Goal: Download file/media

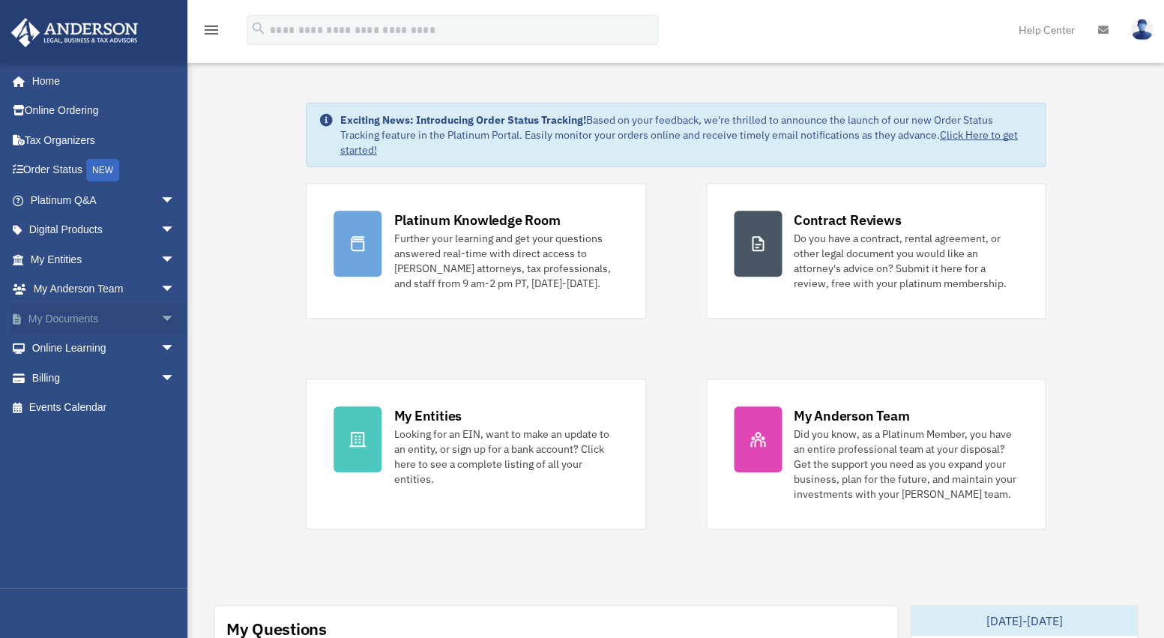
click at [160, 315] on span "arrow_drop_down" at bounding box center [175, 318] width 30 height 31
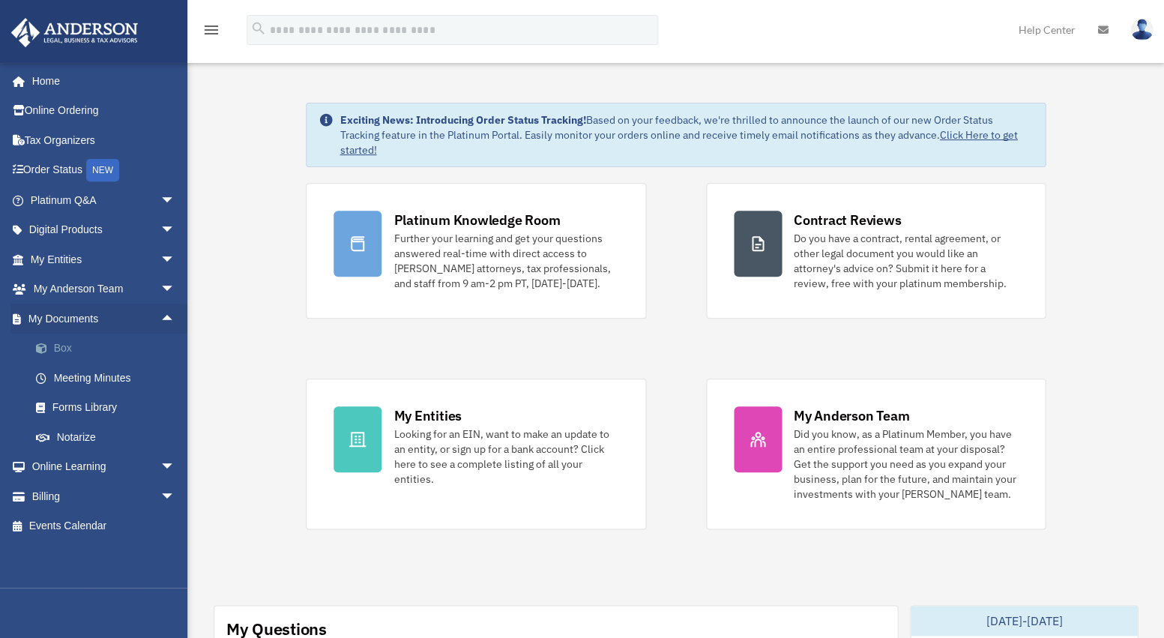
click at [64, 348] on link "Box" at bounding box center [109, 348] width 176 height 30
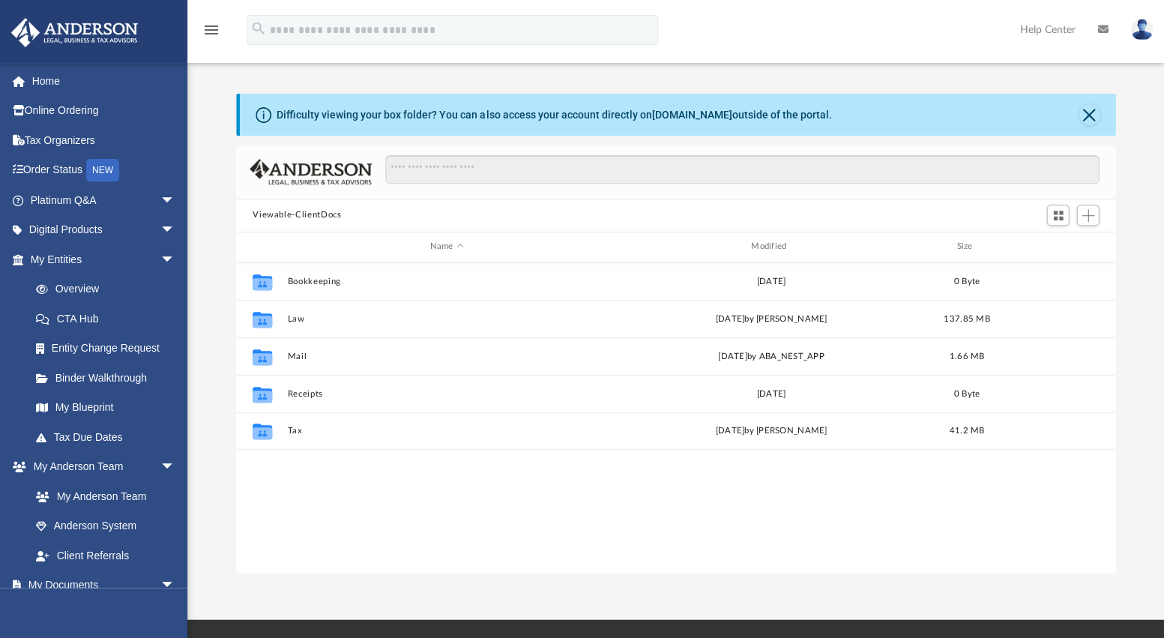
scroll to position [34, 0]
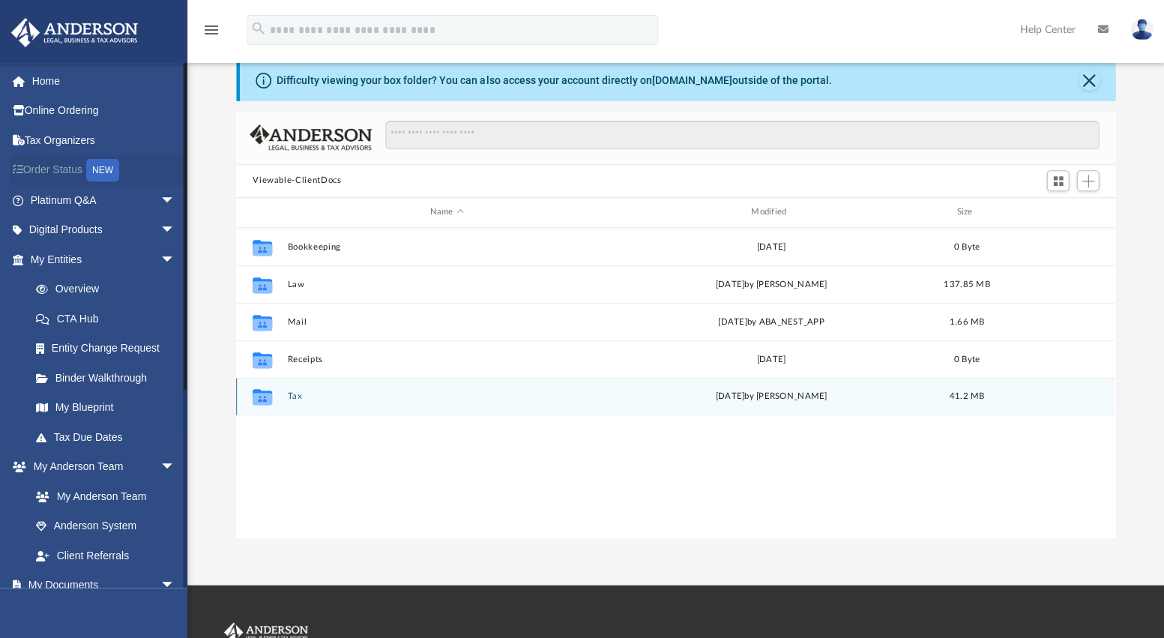
click at [294, 394] on button "Tax" at bounding box center [447, 396] width 318 height 10
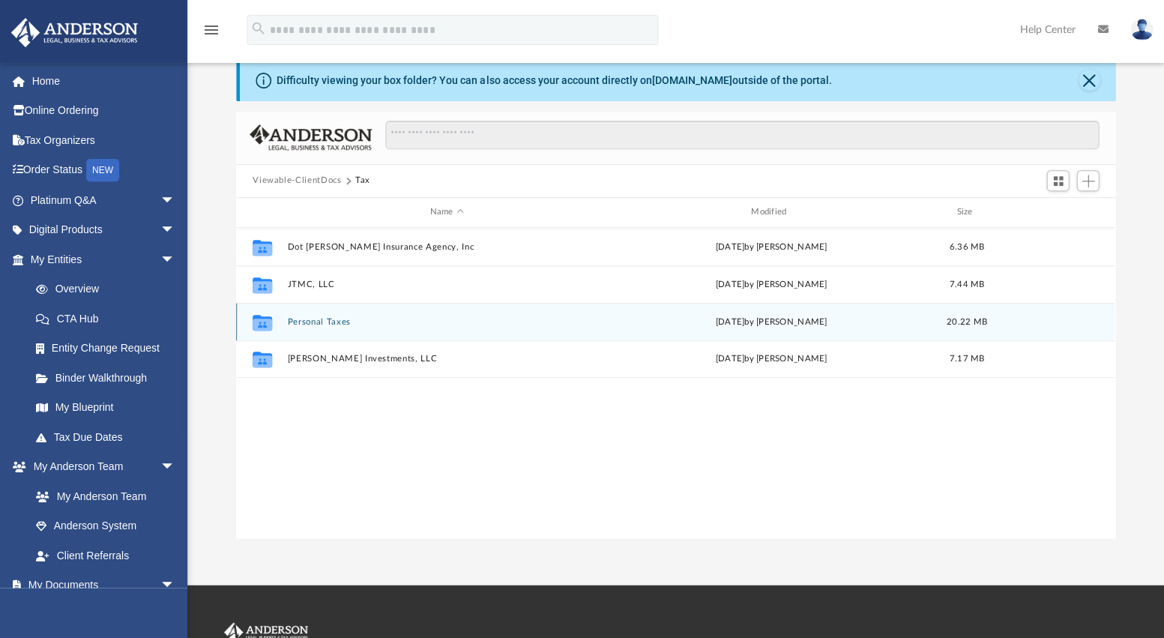
click at [309, 320] on button "Personal Taxes" at bounding box center [447, 322] width 318 height 10
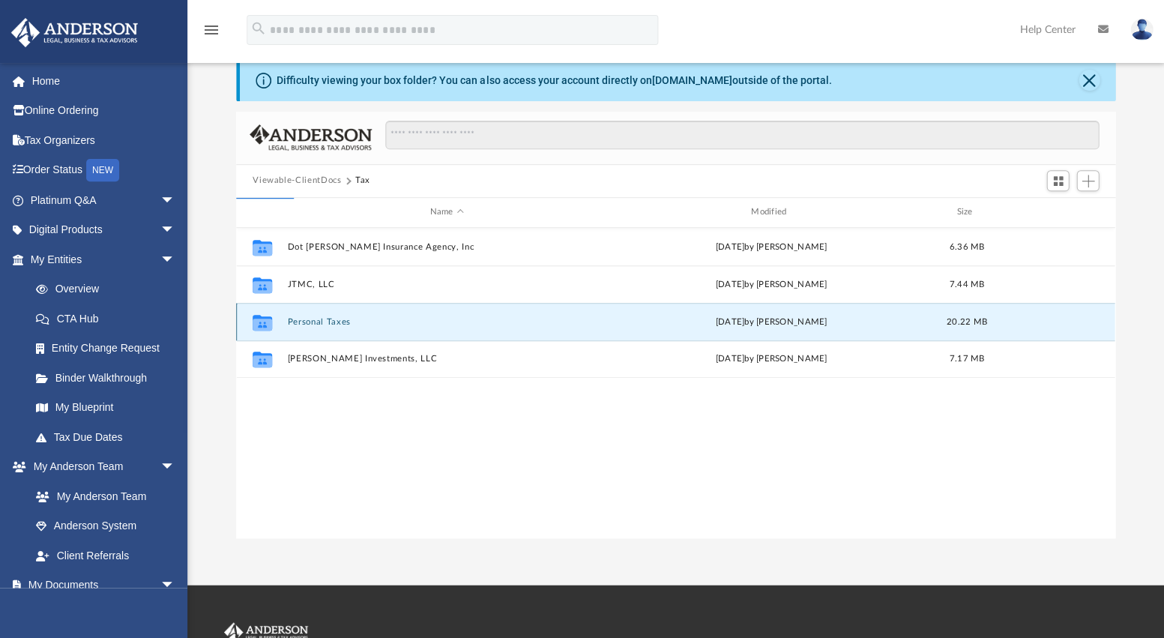
click at [309, 320] on button "Personal Taxes" at bounding box center [447, 322] width 318 height 10
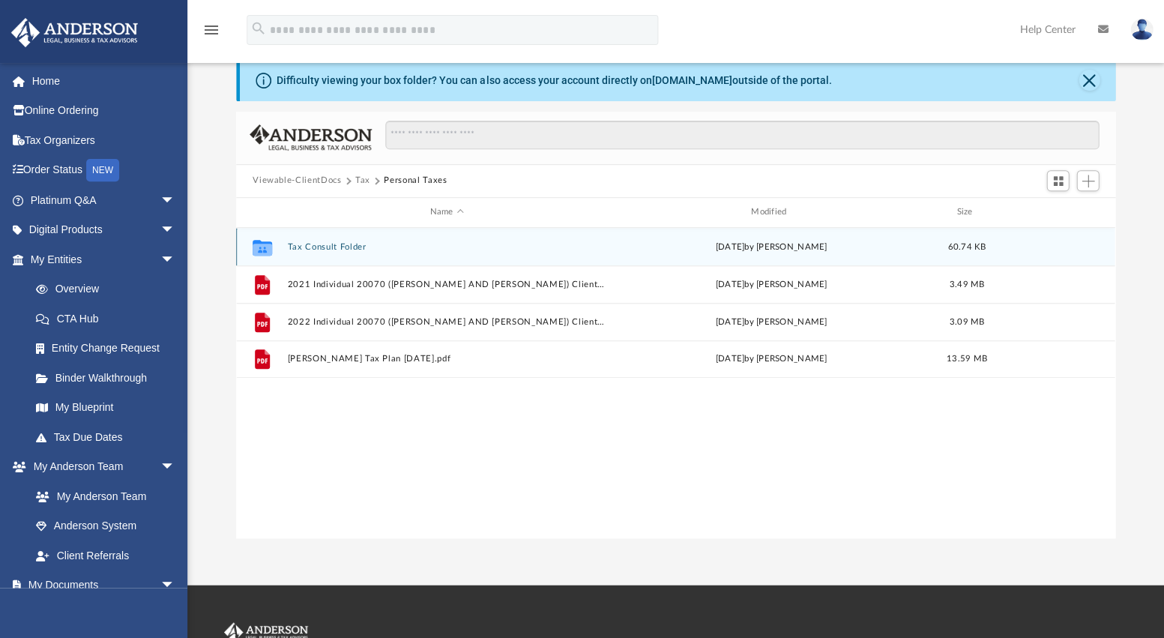
click at [350, 244] on button "Tax Consult Folder" at bounding box center [447, 247] width 318 height 10
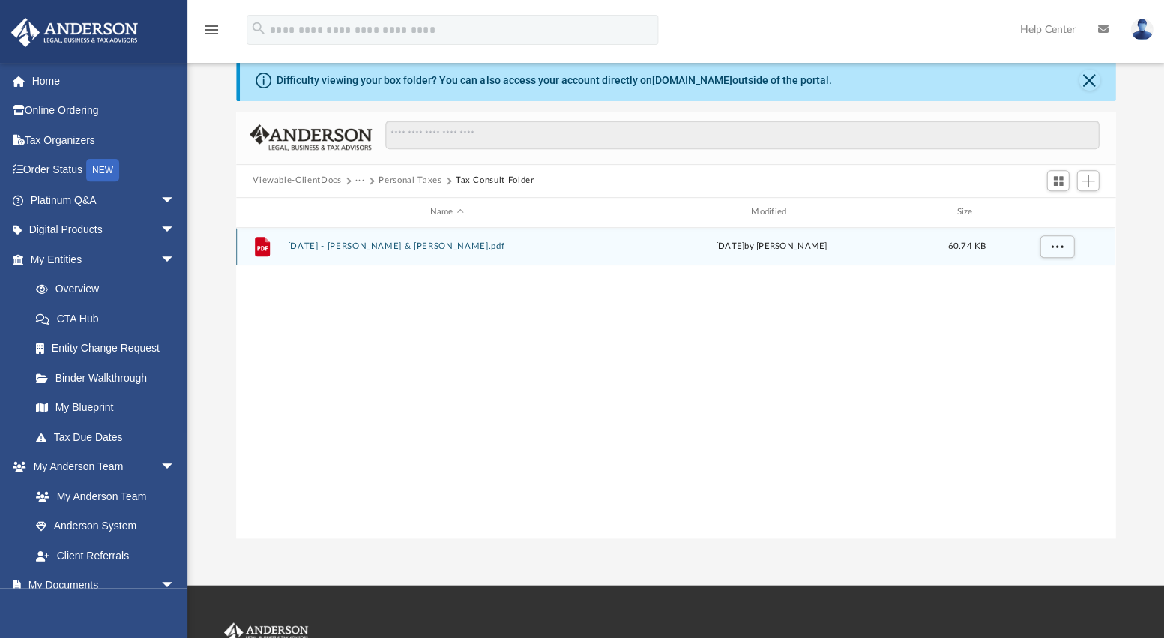
click at [468, 244] on button "[DATE] - [PERSON_NAME] & [PERSON_NAME].pdf" at bounding box center [447, 246] width 318 height 10
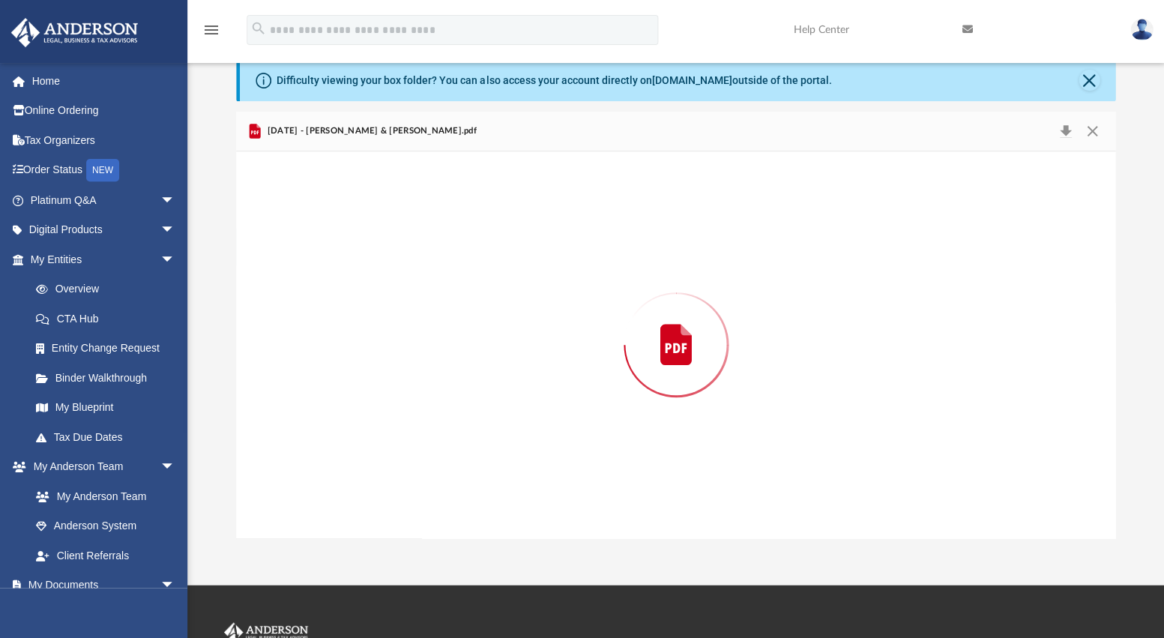
click at [468, 244] on div "Preview" at bounding box center [675, 344] width 879 height 387
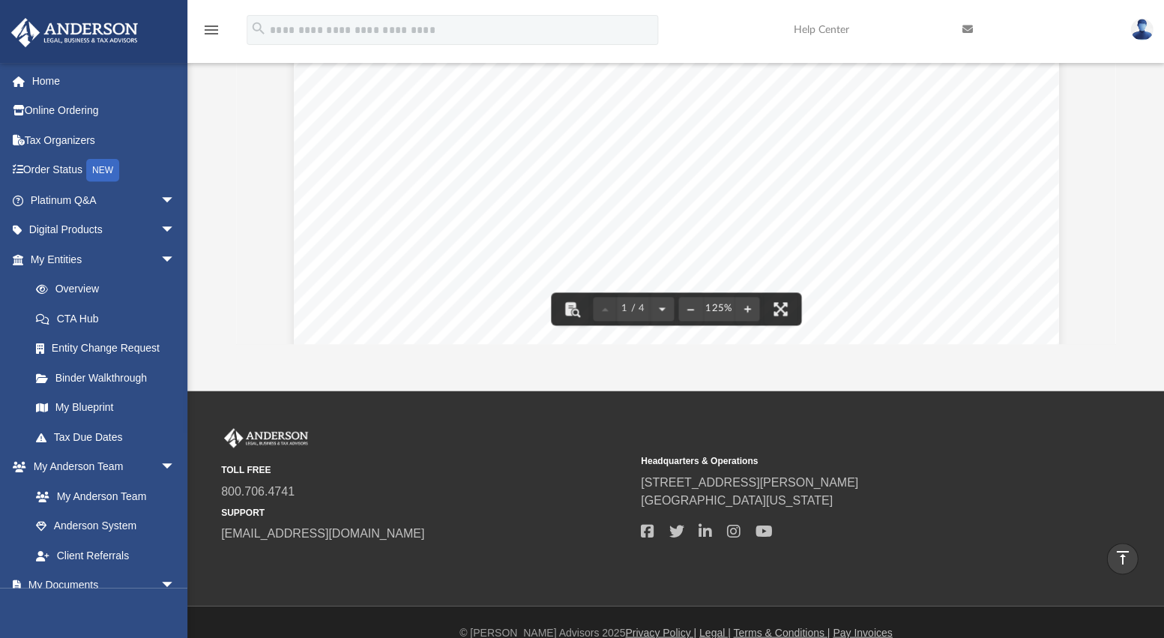
scroll to position [0, 0]
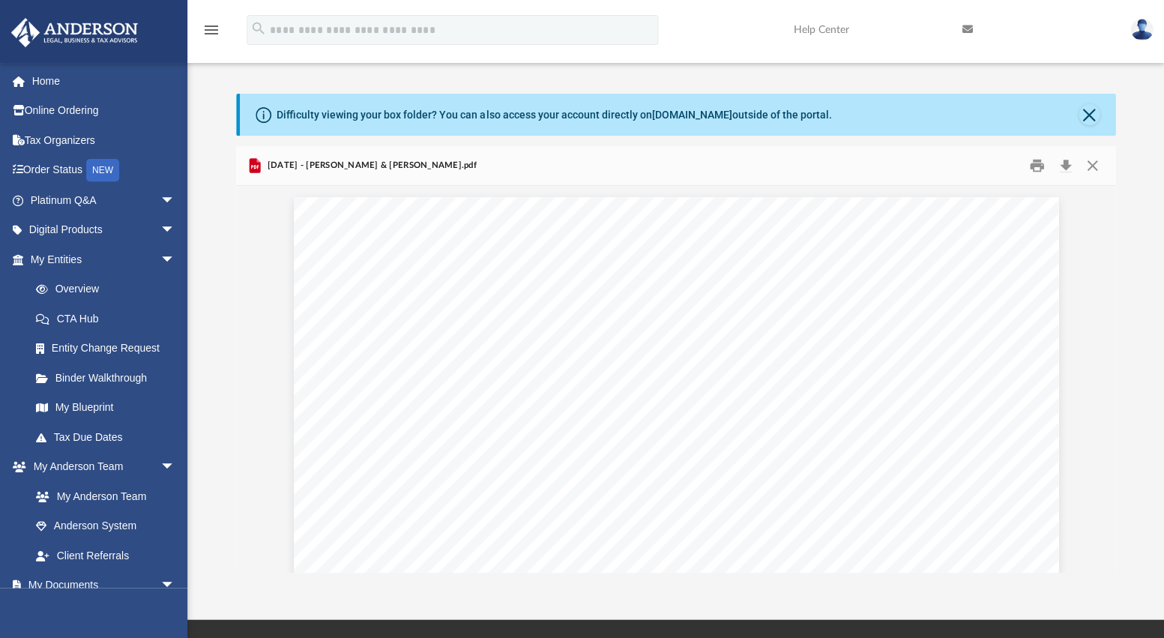
click at [254, 163] on icon "Preview" at bounding box center [255, 165] width 11 height 15
click at [1066, 161] on button "Download" at bounding box center [1064, 165] width 27 height 23
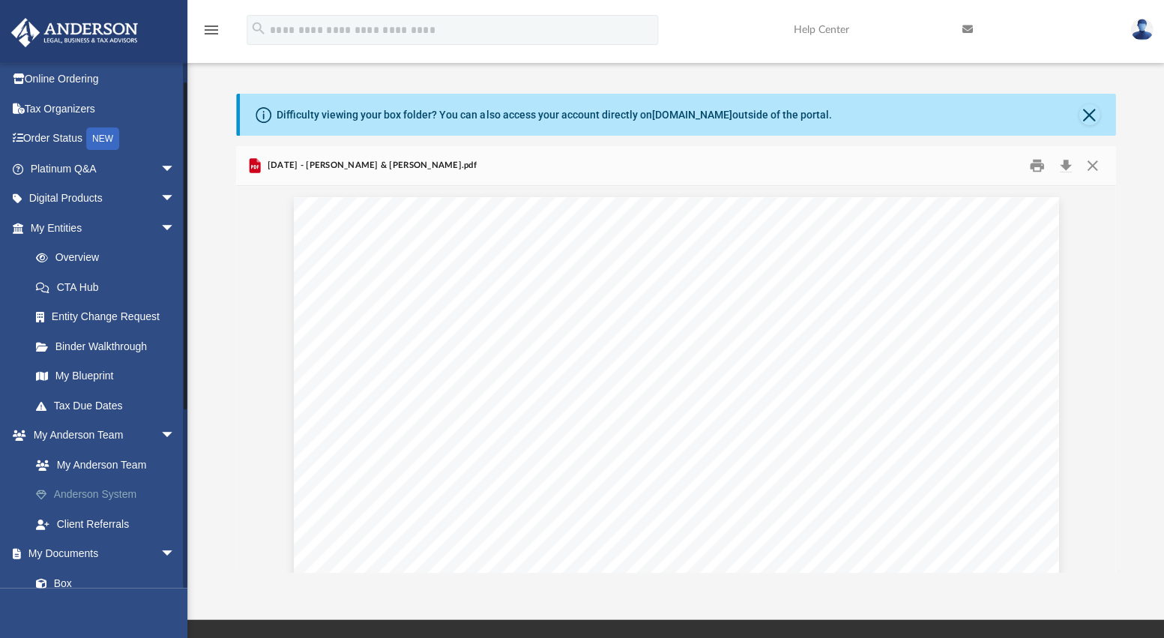
scroll to position [48, 0]
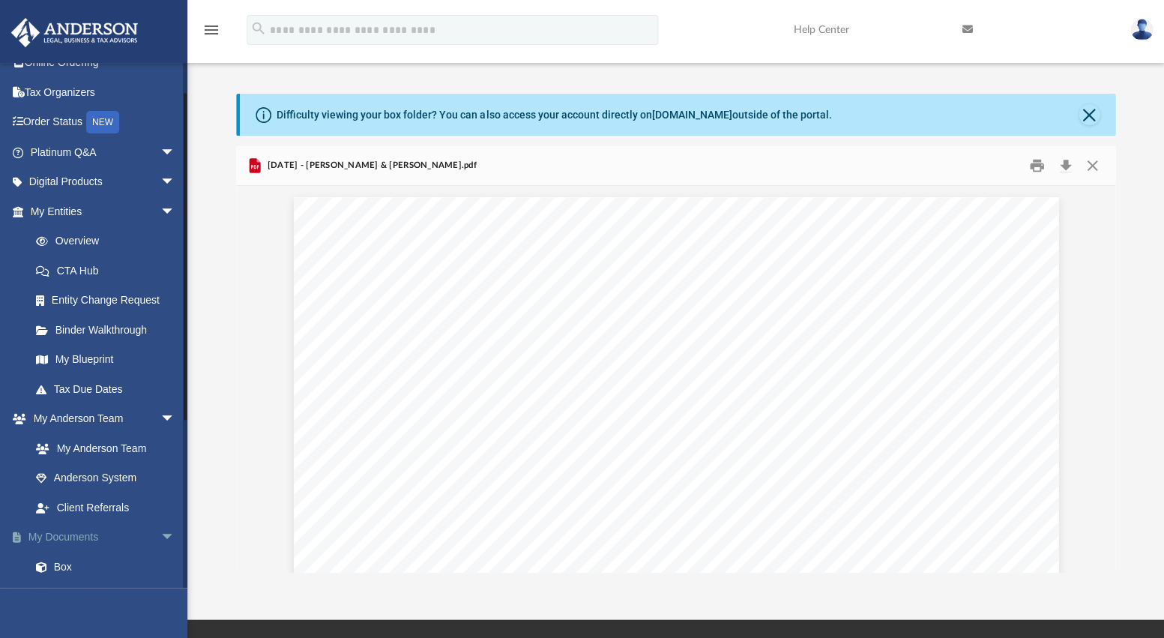
click at [160, 535] on span "arrow_drop_down" at bounding box center [175, 537] width 30 height 31
click at [73, 531] on link "My Documents arrow_drop_up" at bounding box center [103, 537] width 187 height 30
click at [61, 534] on link "My Documents arrow_drop_up" at bounding box center [103, 537] width 187 height 30
click at [1085, 109] on button "Close" at bounding box center [1088, 114] width 21 height 21
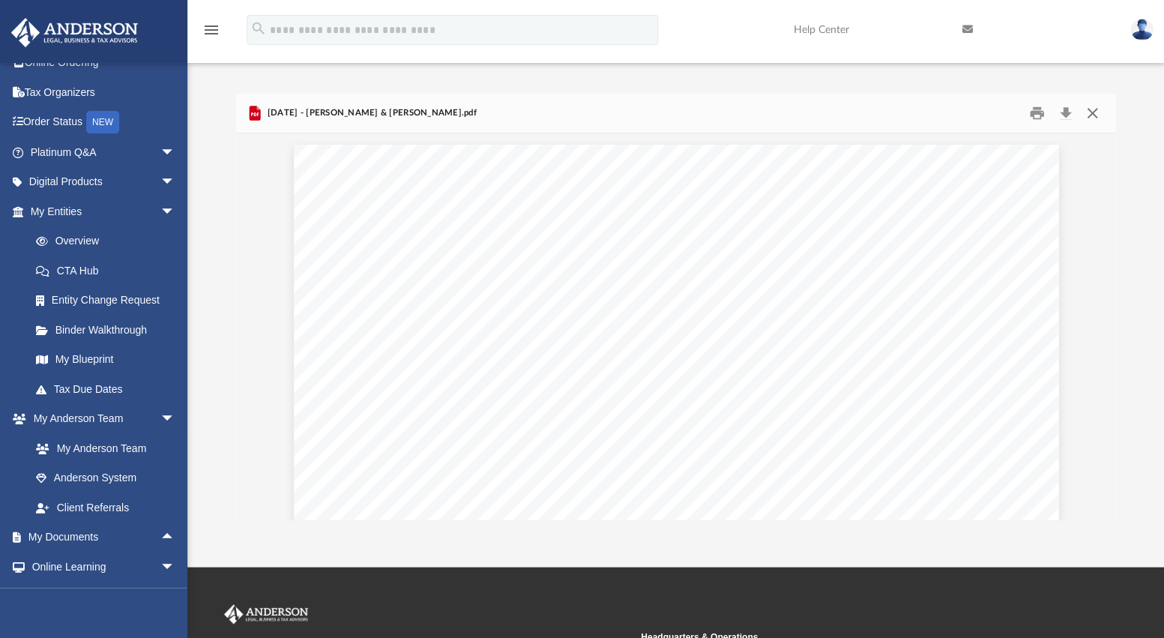
click at [1092, 109] on button "Close" at bounding box center [1090, 112] width 27 height 23
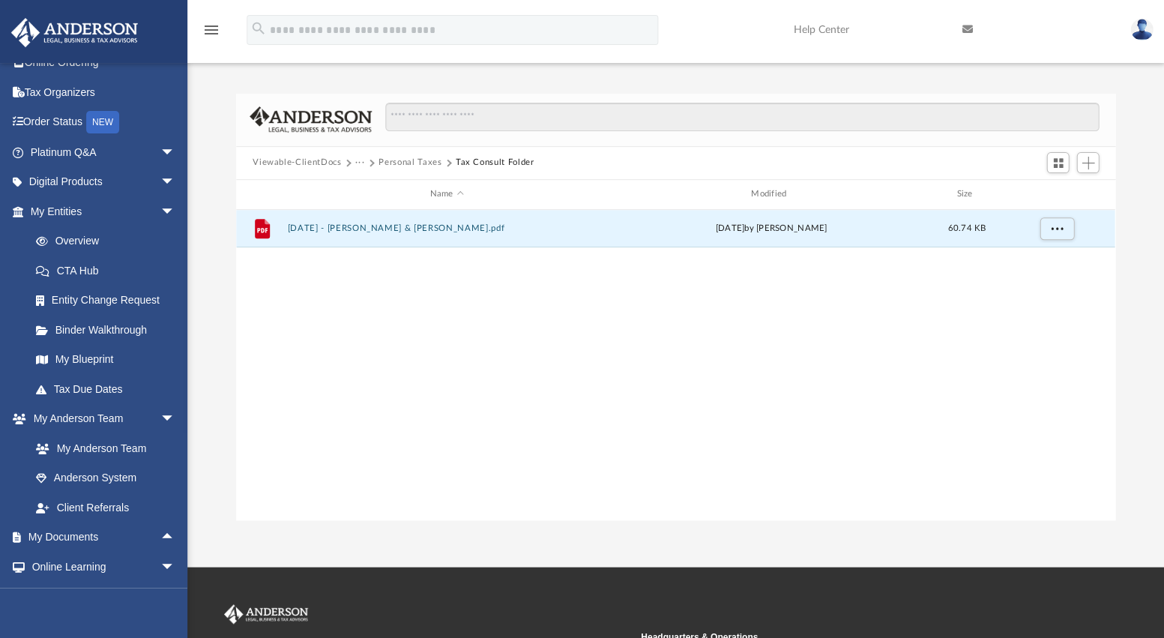
click at [211, 28] on icon "menu" at bounding box center [211, 30] width 18 height 18
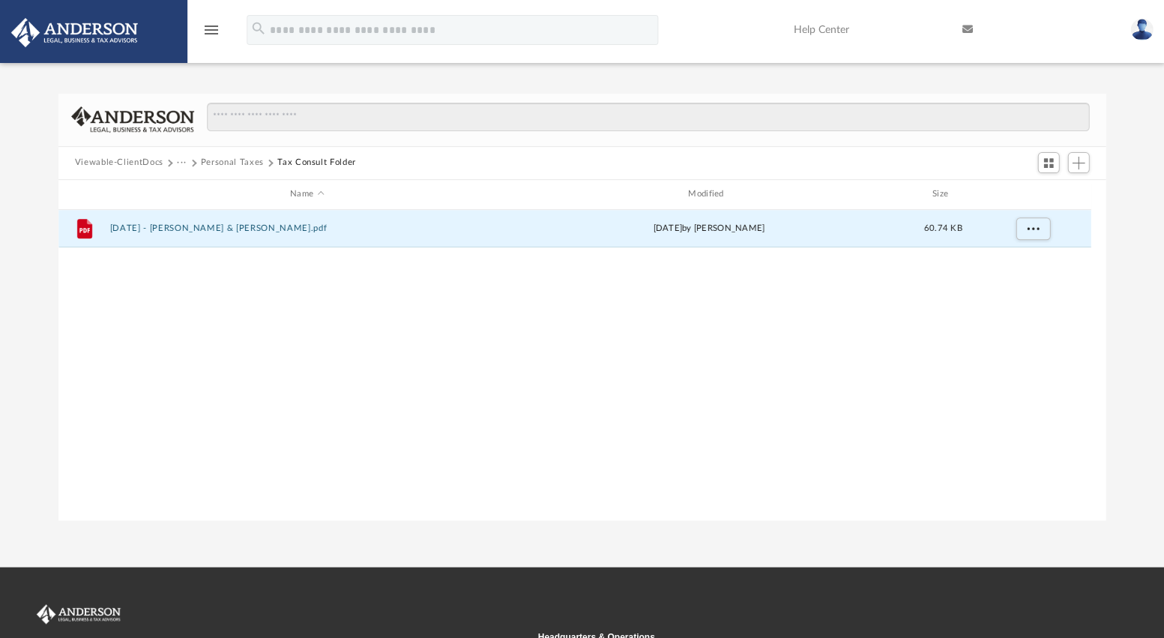
scroll to position [10, 10]
click at [211, 28] on icon "menu" at bounding box center [211, 30] width 18 height 18
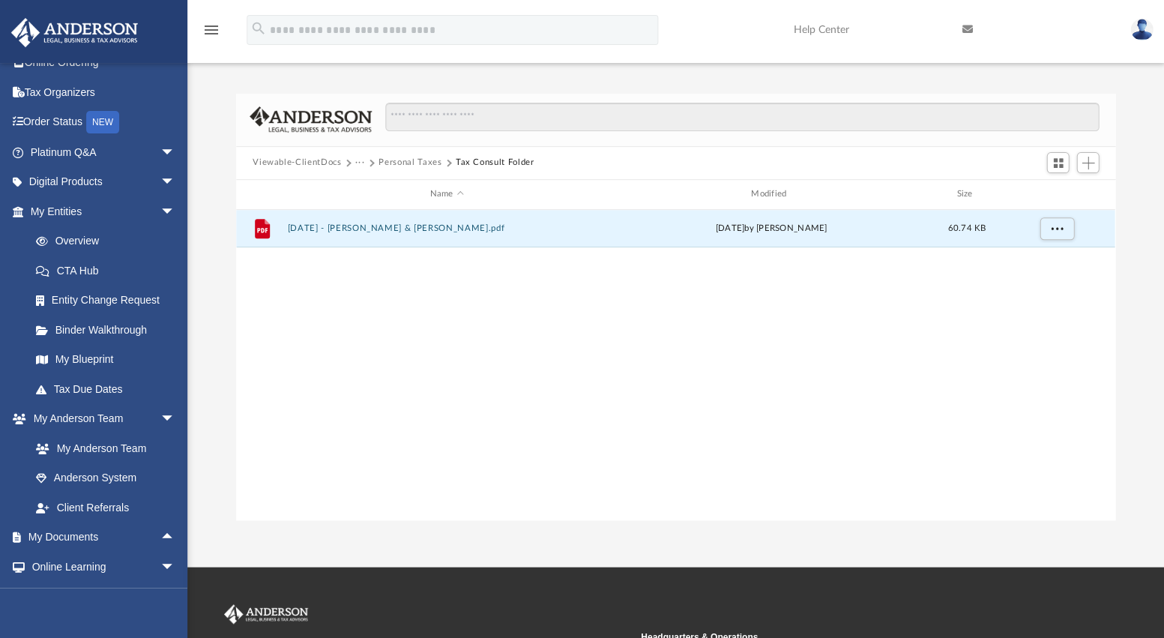
click at [468, 165] on button "Tax Consult Folder" at bounding box center [495, 162] width 79 height 13
click at [1058, 169] on button "Switch to Grid View" at bounding box center [1057, 162] width 22 height 21
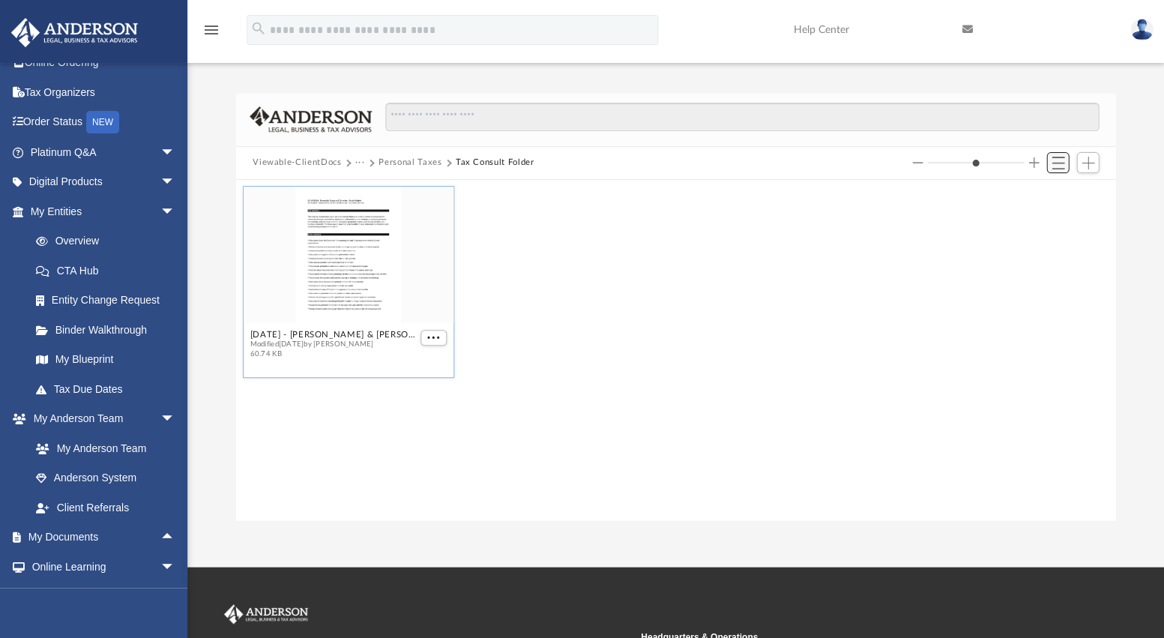
scroll to position [330, 869]
click at [94, 530] on link "My Documents arrow_drop_up" at bounding box center [103, 537] width 187 height 30
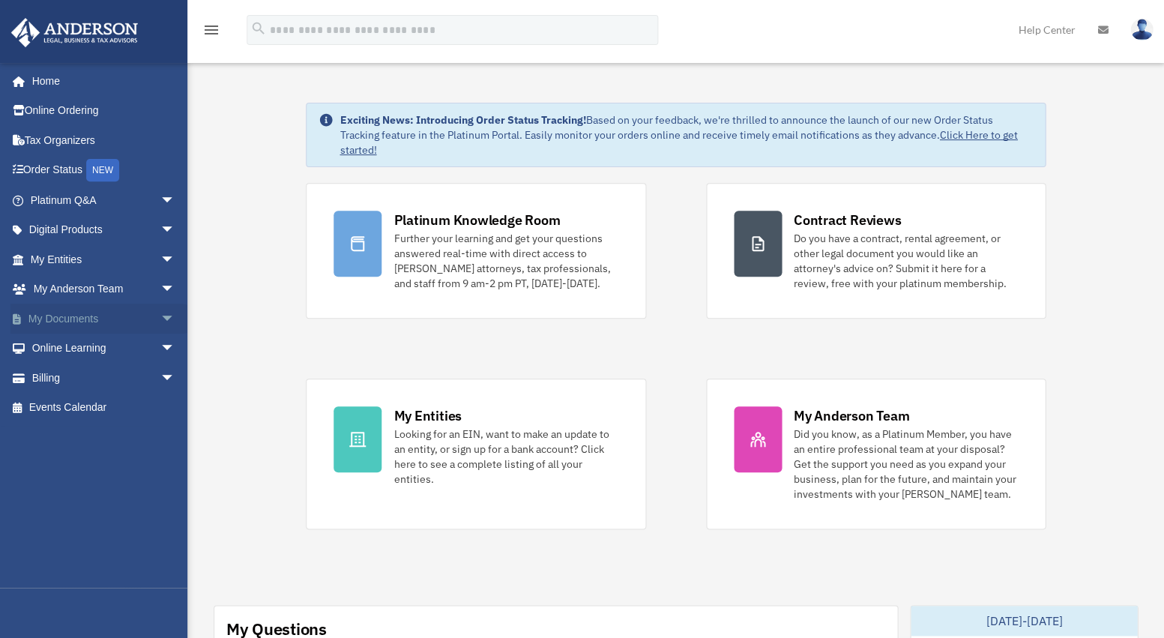
click at [160, 315] on span "arrow_drop_down" at bounding box center [175, 318] width 30 height 31
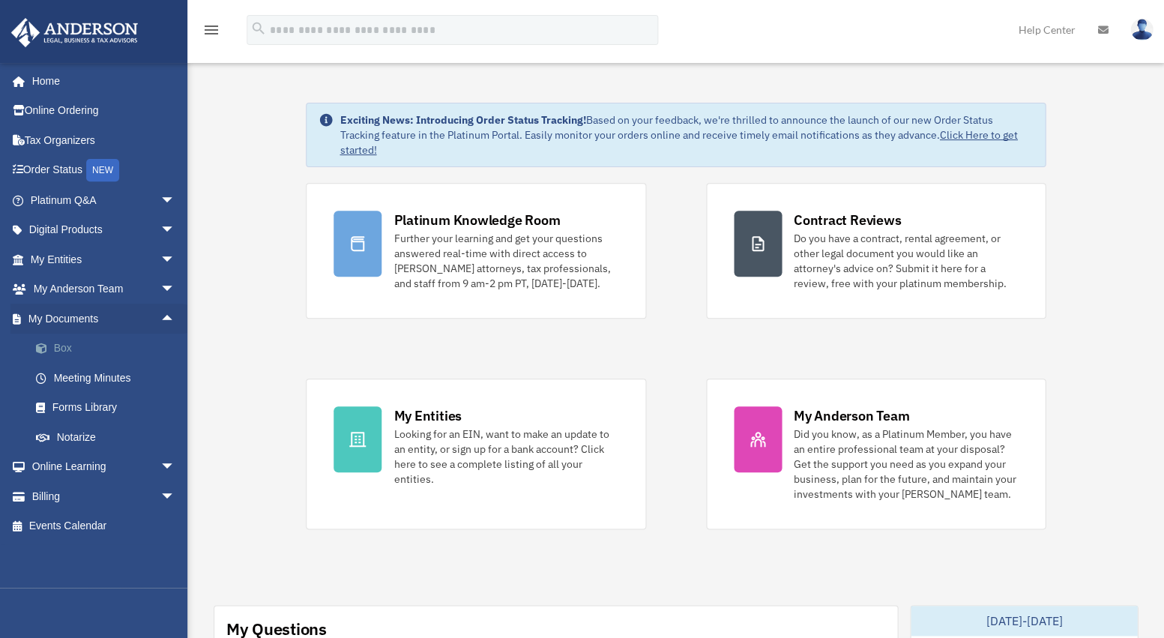
click at [62, 350] on link "Box" at bounding box center [109, 348] width 176 height 30
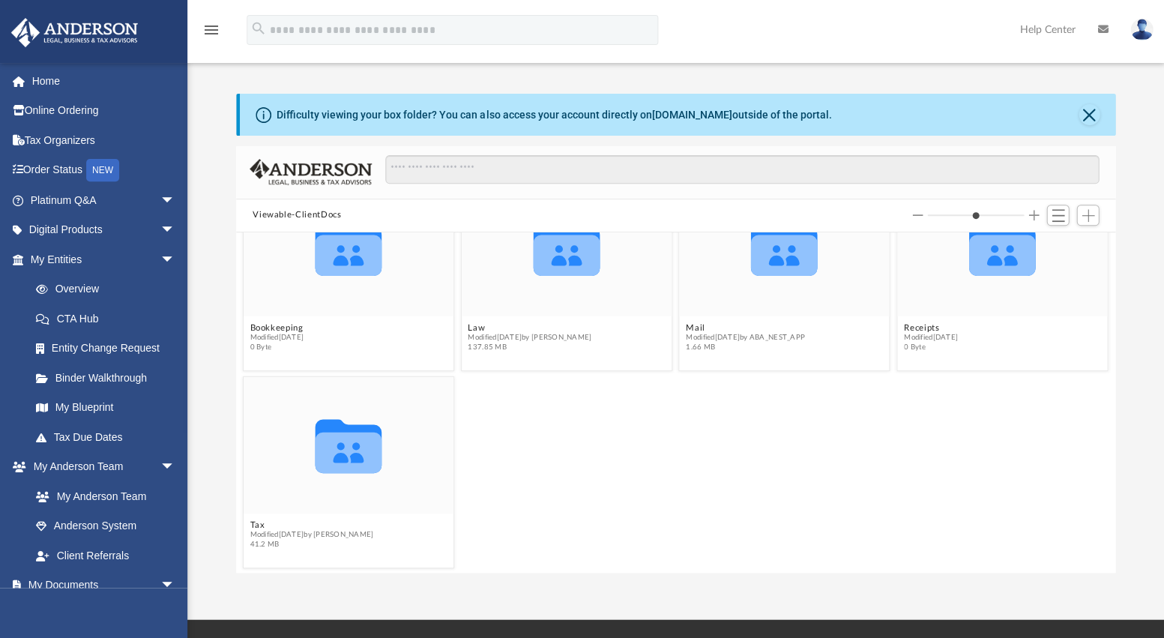
scroll to position [110, 0]
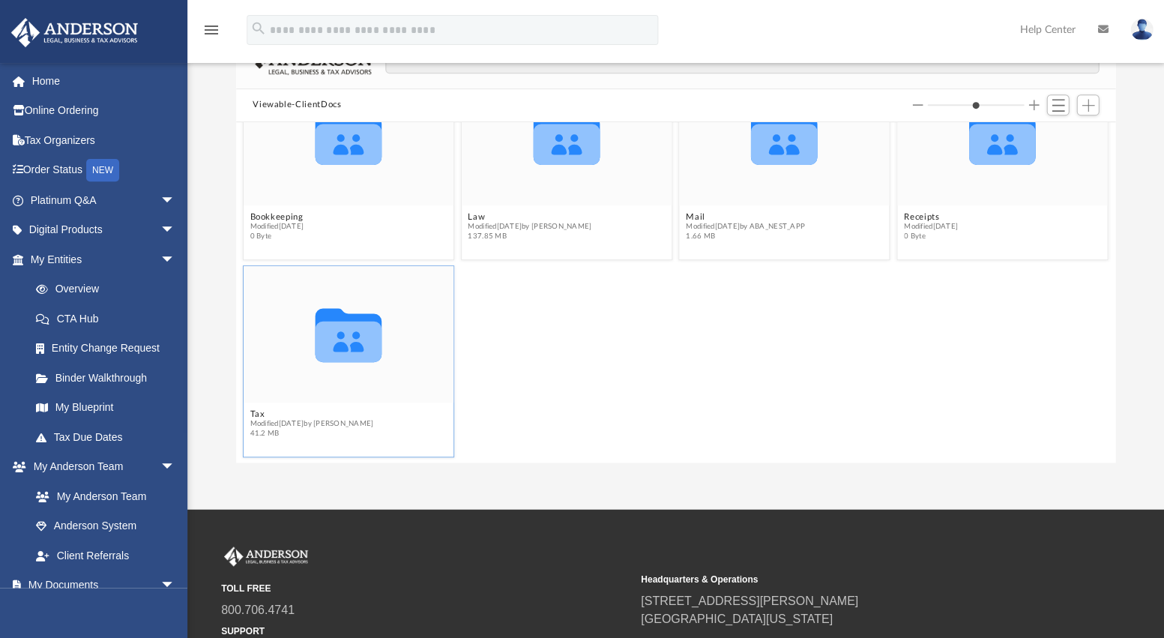
click at [355, 343] on icon "grid" at bounding box center [348, 335] width 67 height 54
click at [348, 336] on icon "grid" at bounding box center [348, 341] width 67 height 41
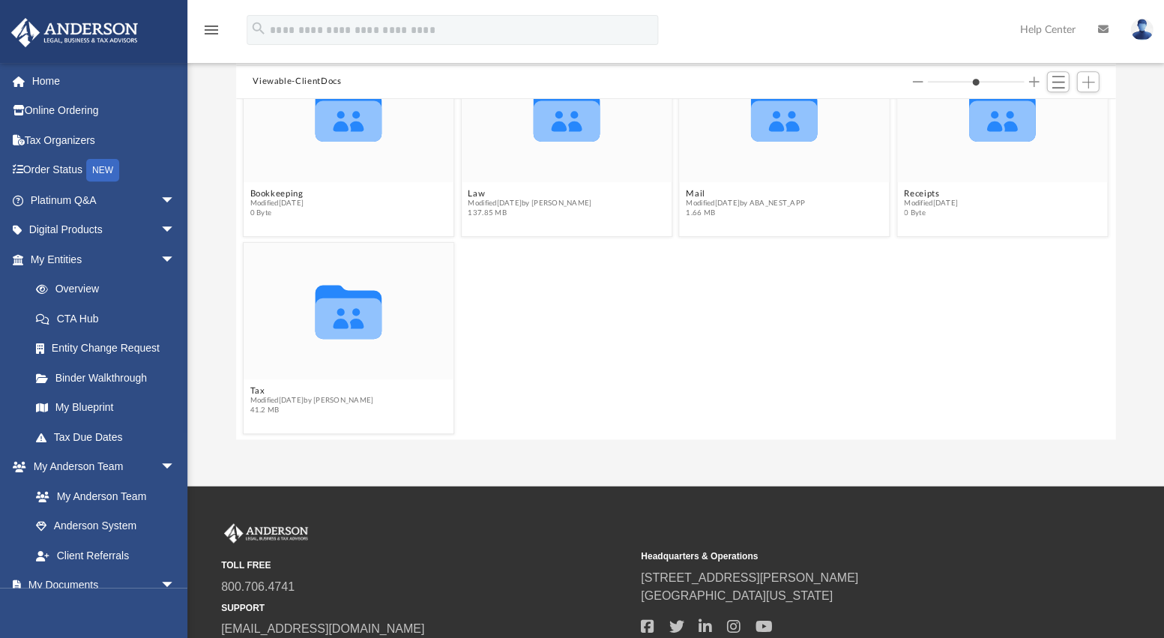
scroll to position [193, 0]
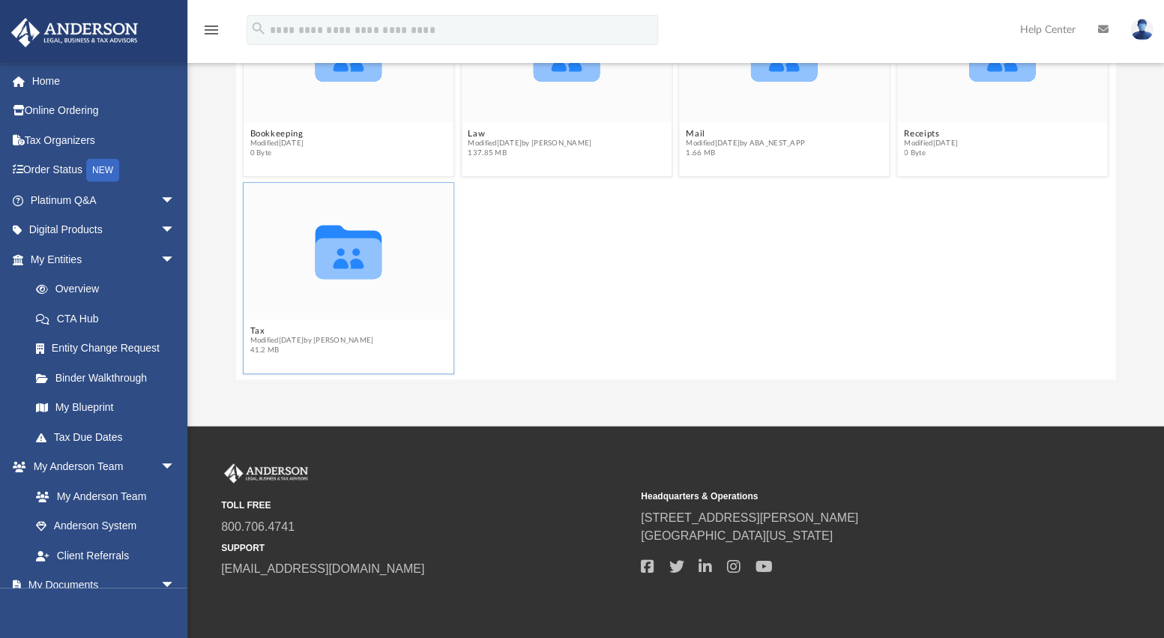
click at [373, 283] on icon "Collaborated Folder" at bounding box center [348, 251] width 126 height 82
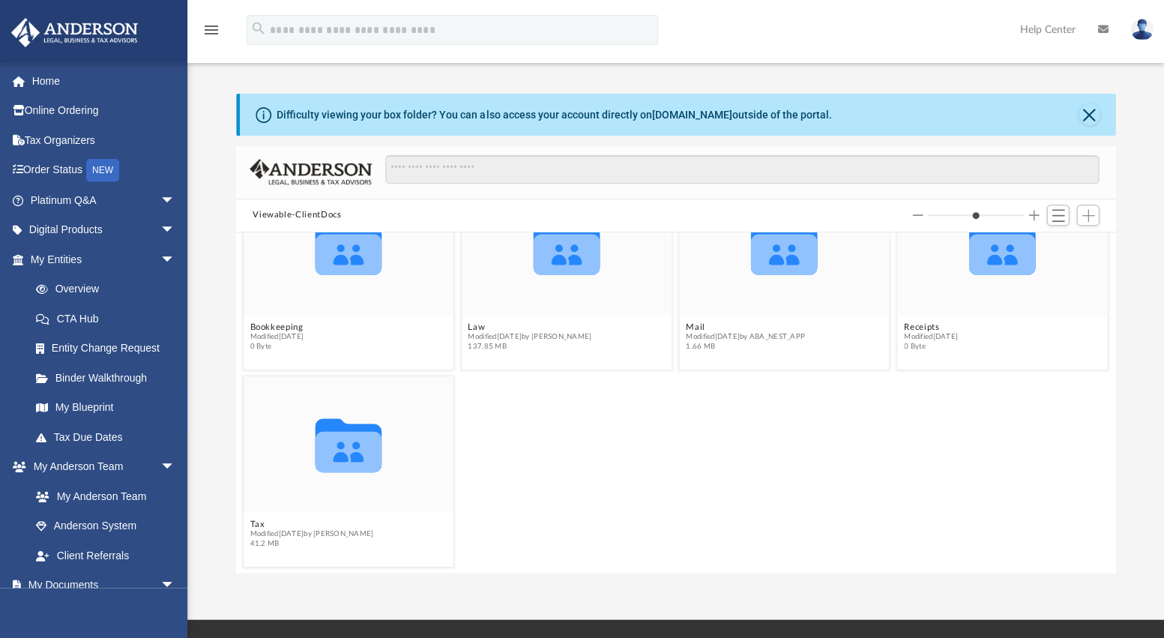
scroll to position [103, 0]
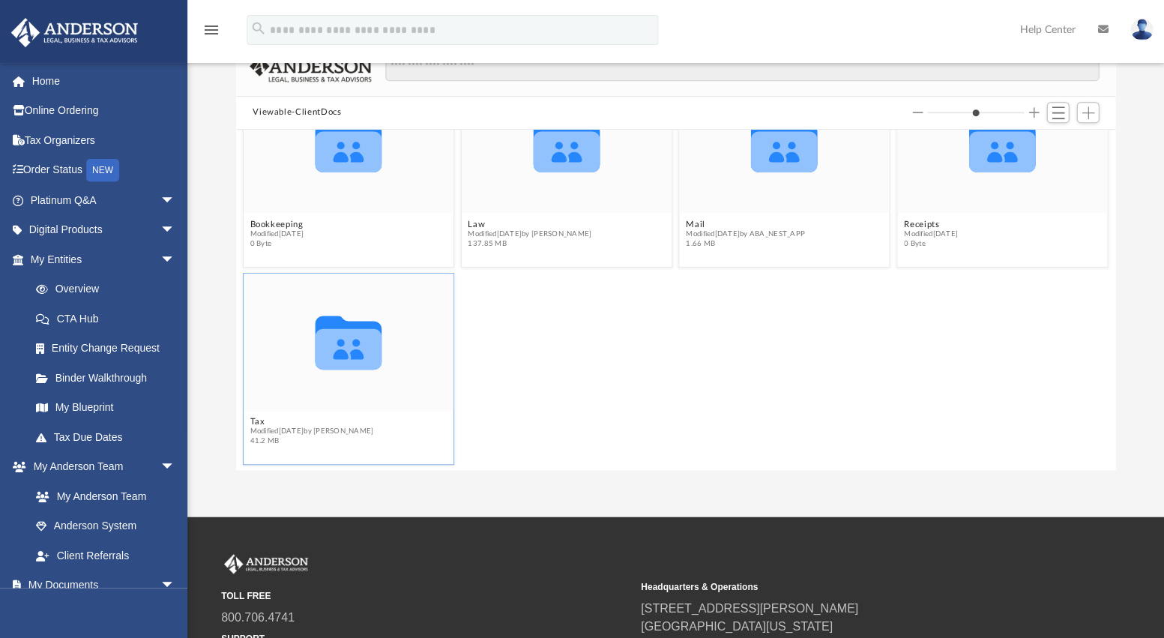
click at [279, 316] on div "Collaborated Folder" at bounding box center [349, 341] width 210 height 136
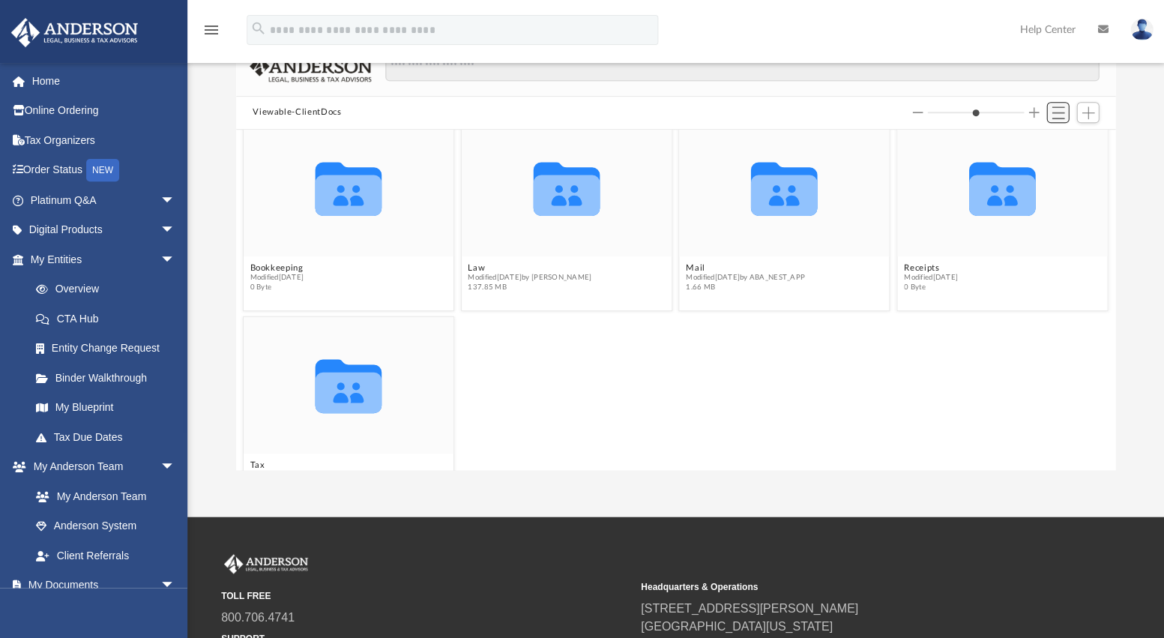
click at [1059, 108] on span "Switch to List View" at bounding box center [1057, 112] width 13 height 13
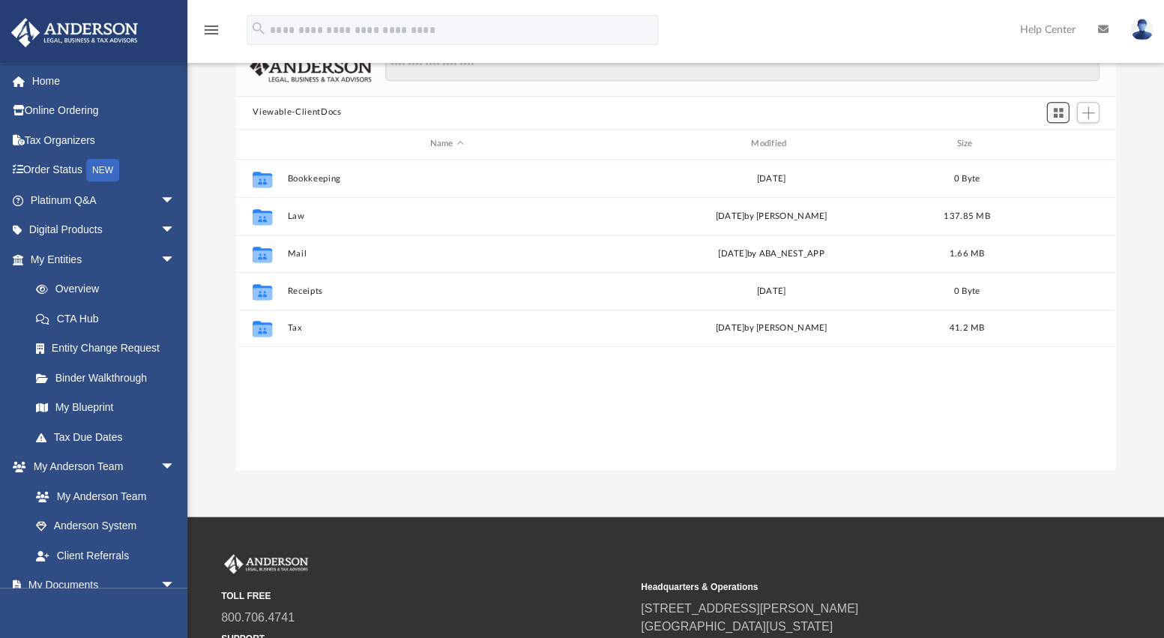
scroll to position [330, 869]
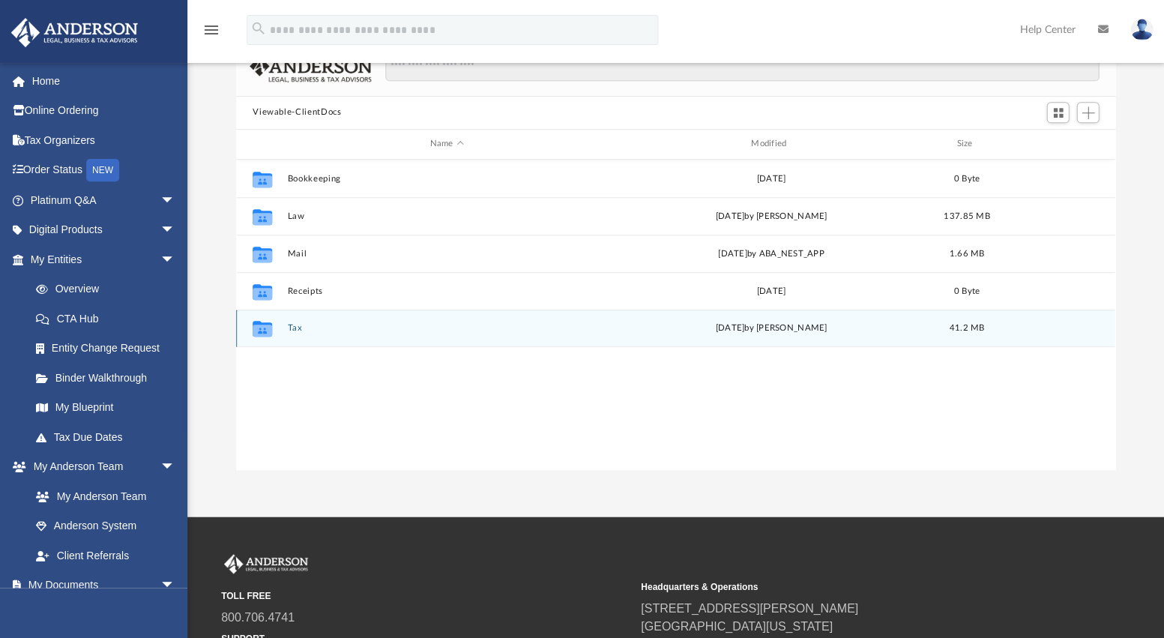
click at [281, 322] on div "Collaborated Folder Tax [DATE] by [PERSON_NAME] 41.2 MB" at bounding box center [675, 327] width 878 height 37
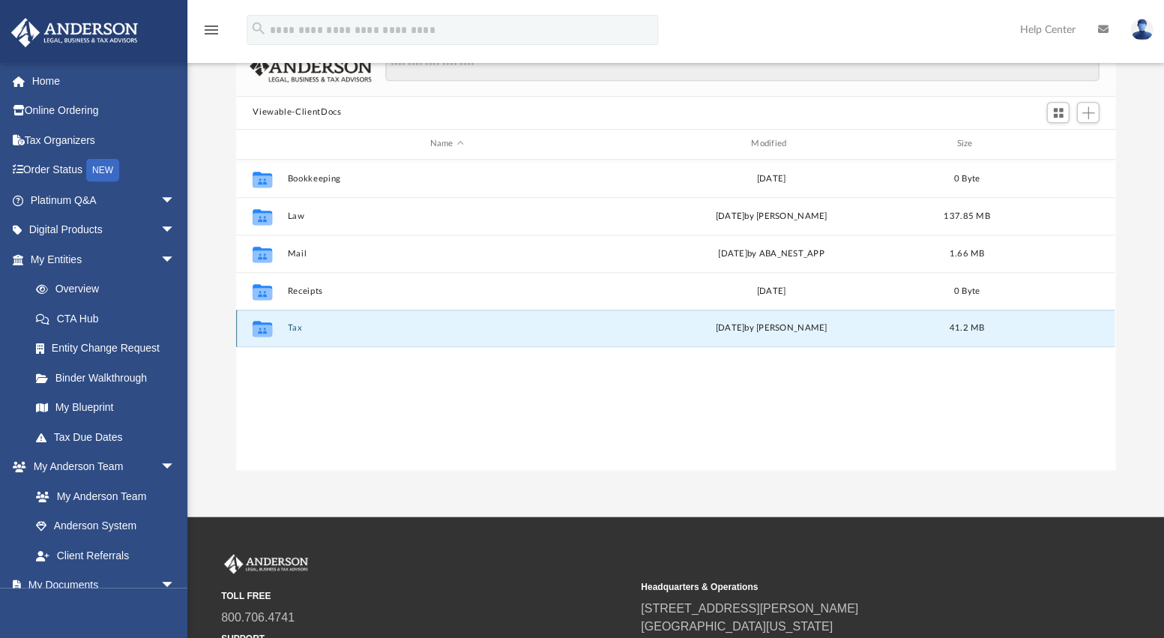
click at [294, 328] on button "Tax" at bounding box center [447, 328] width 318 height 10
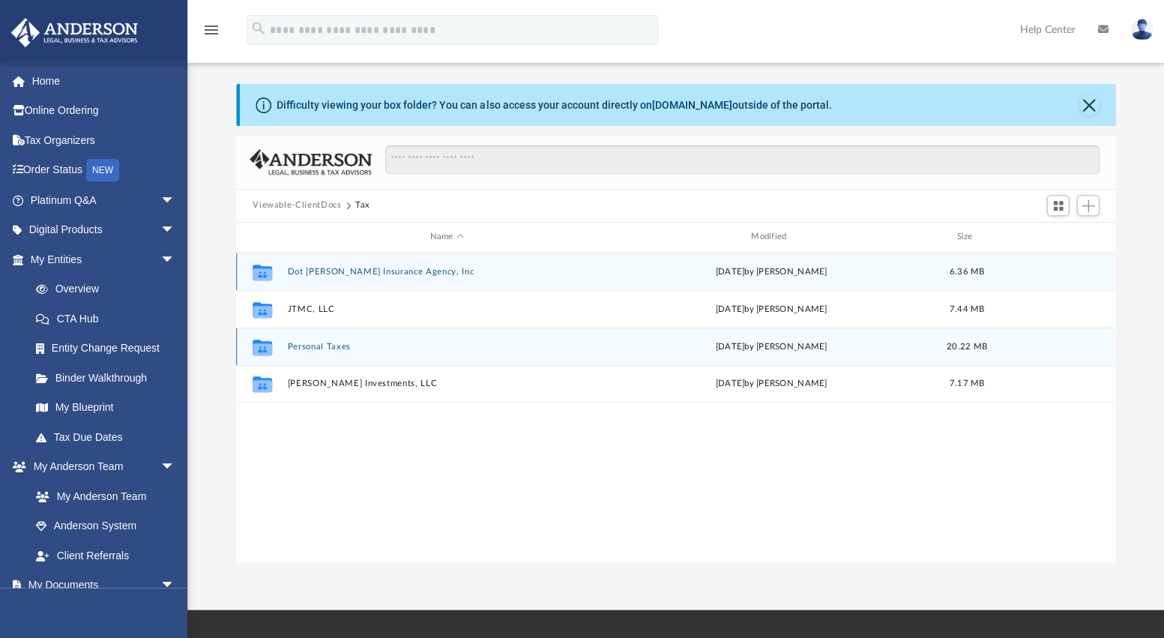
scroll to position [13, 0]
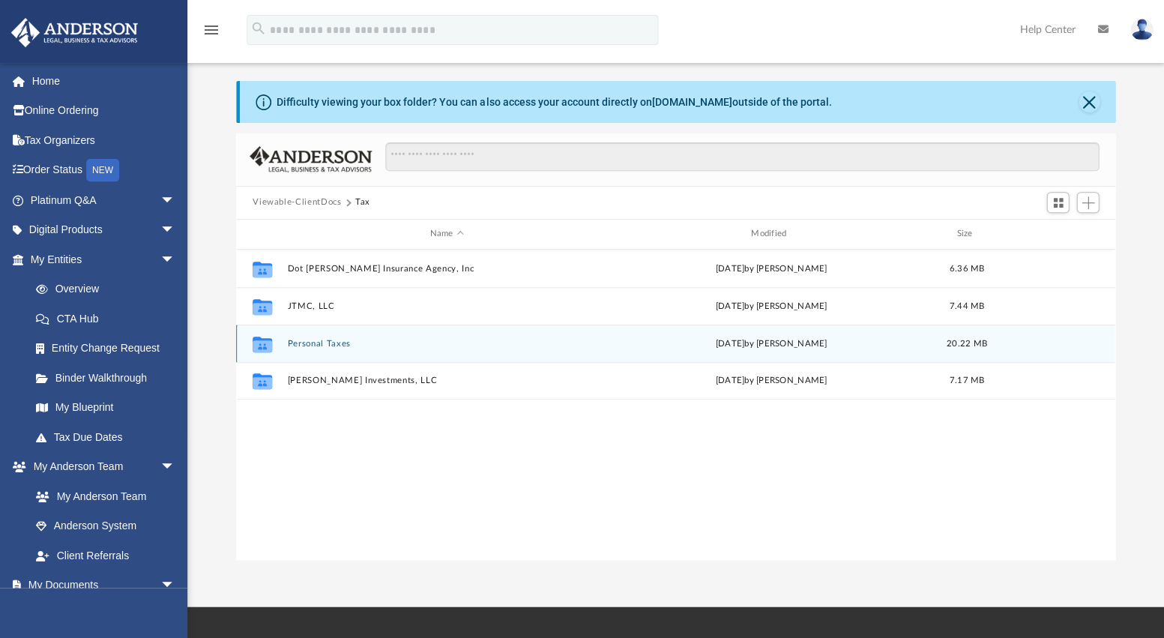
click at [319, 341] on button "Personal Taxes" at bounding box center [447, 344] width 318 height 10
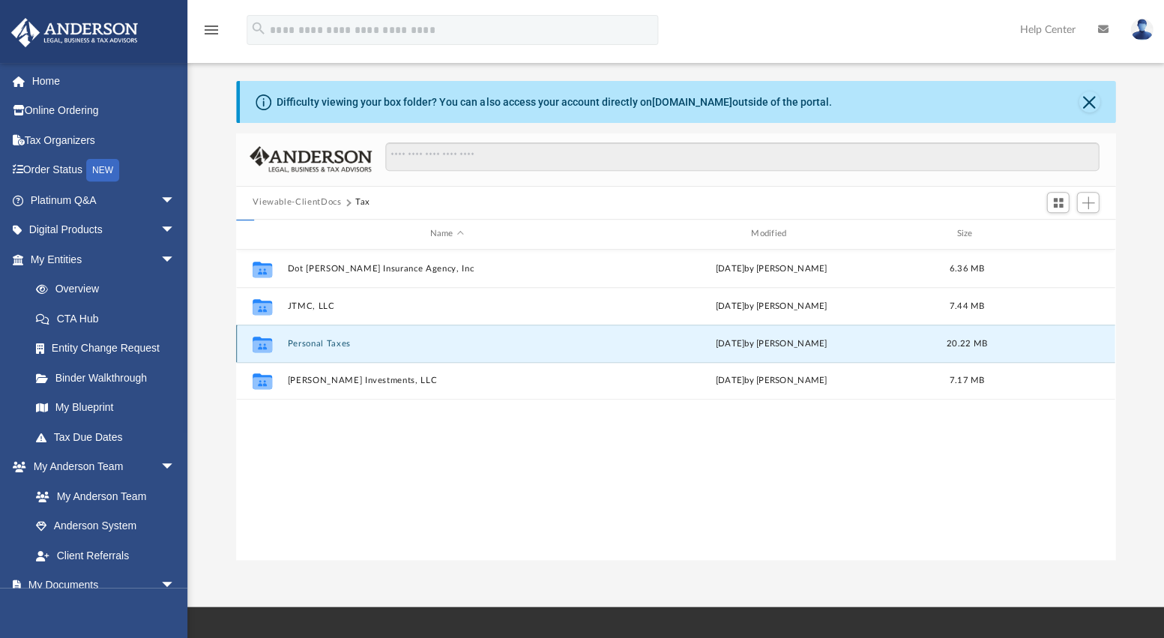
click at [319, 341] on button "Personal Taxes" at bounding box center [447, 344] width 318 height 10
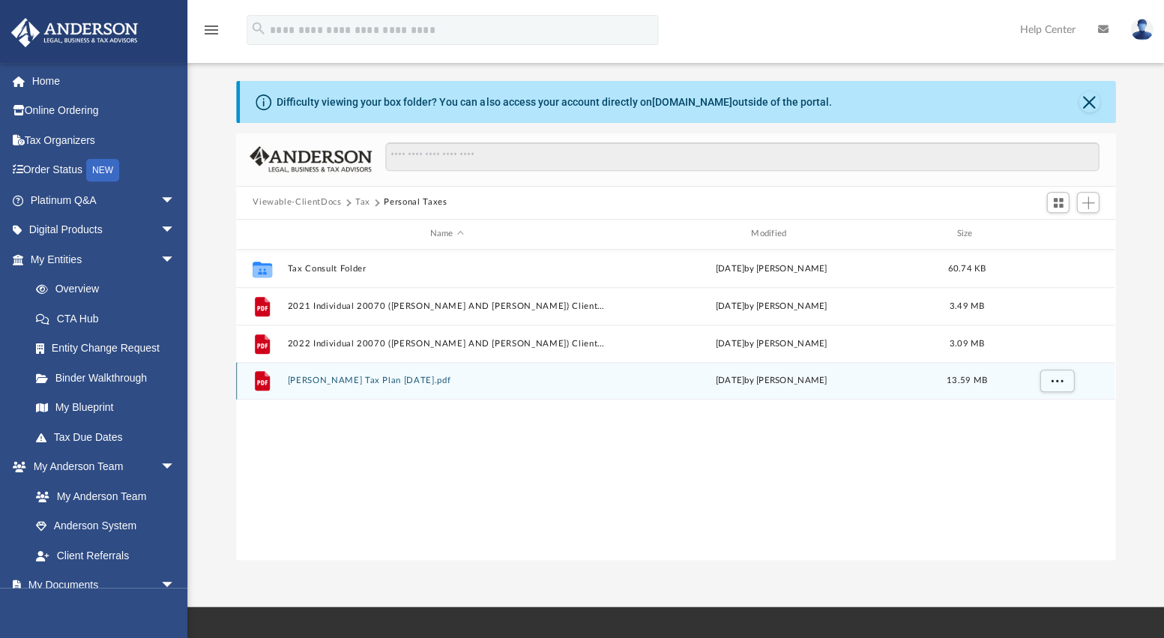
click at [393, 381] on button "[PERSON_NAME] Tax Plan [DATE].pdf" at bounding box center [447, 380] width 318 height 10
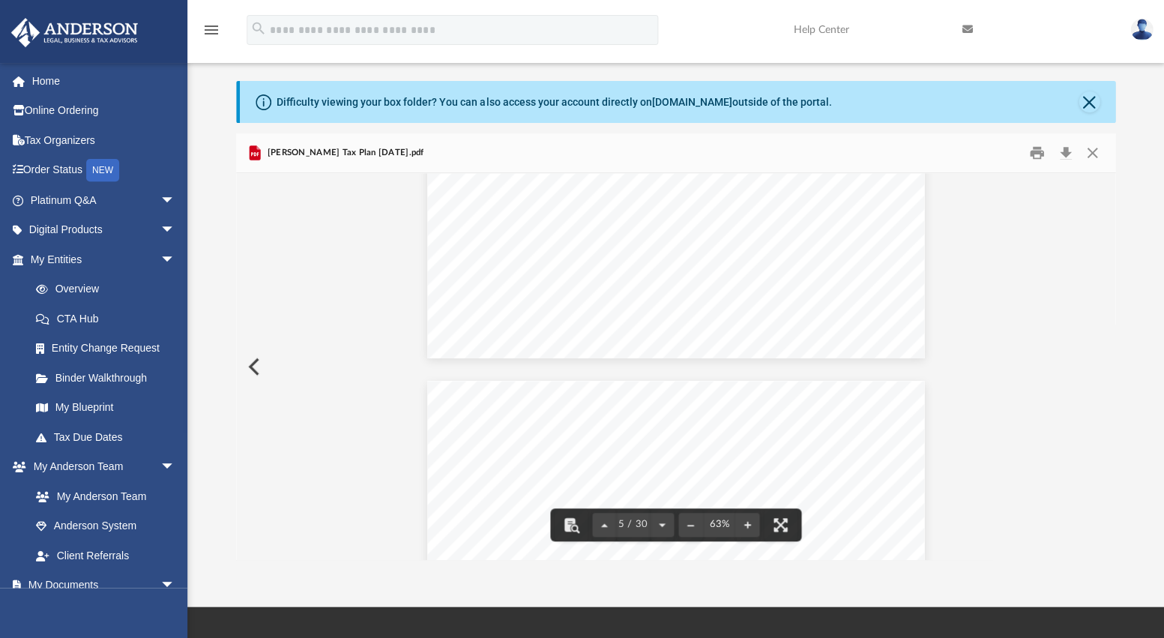
scroll to position [1668, 0]
click at [1065, 150] on button "Download" at bounding box center [1064, 152] width 27 height 23
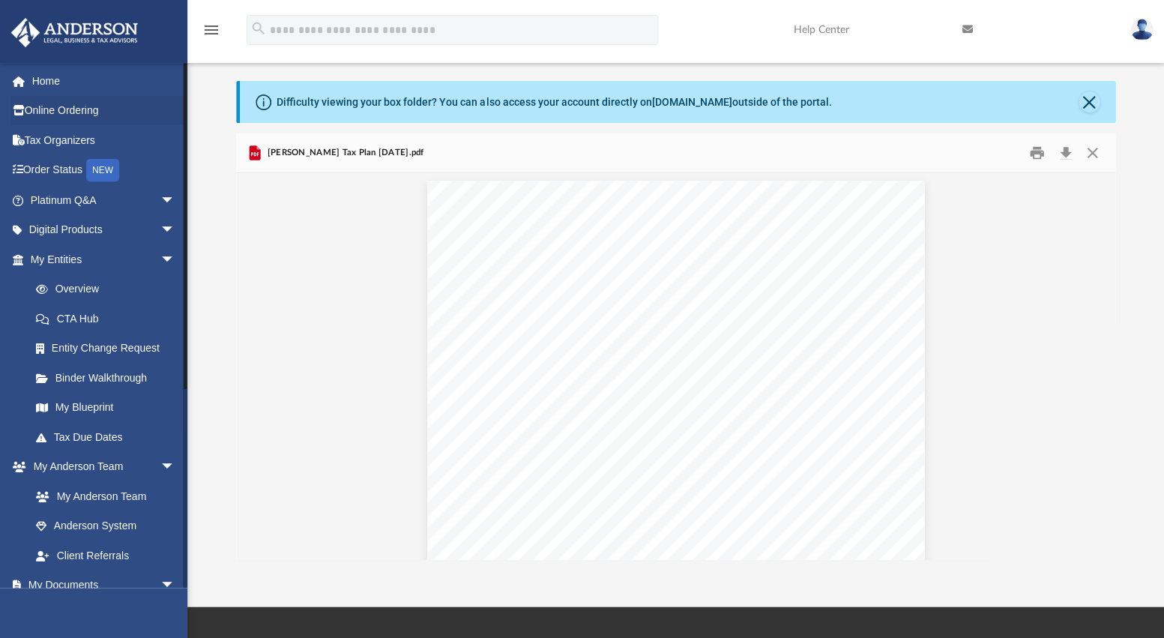
scroll to position [1427, 0]
click at [1139, 27] on img at bounding box center [1141, 30] width 22 height 22
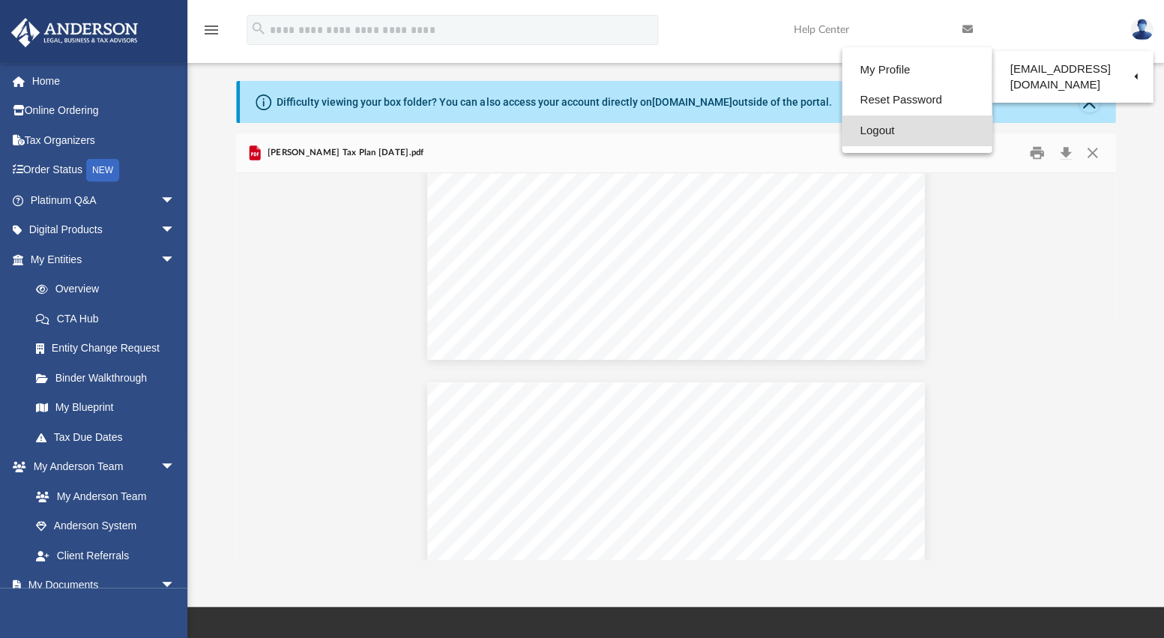
click at [892, 131] on link "Logout" at bounding box center [916, 130] width 150 height 31
